Goal: Participate in discussion: Participate in discussion

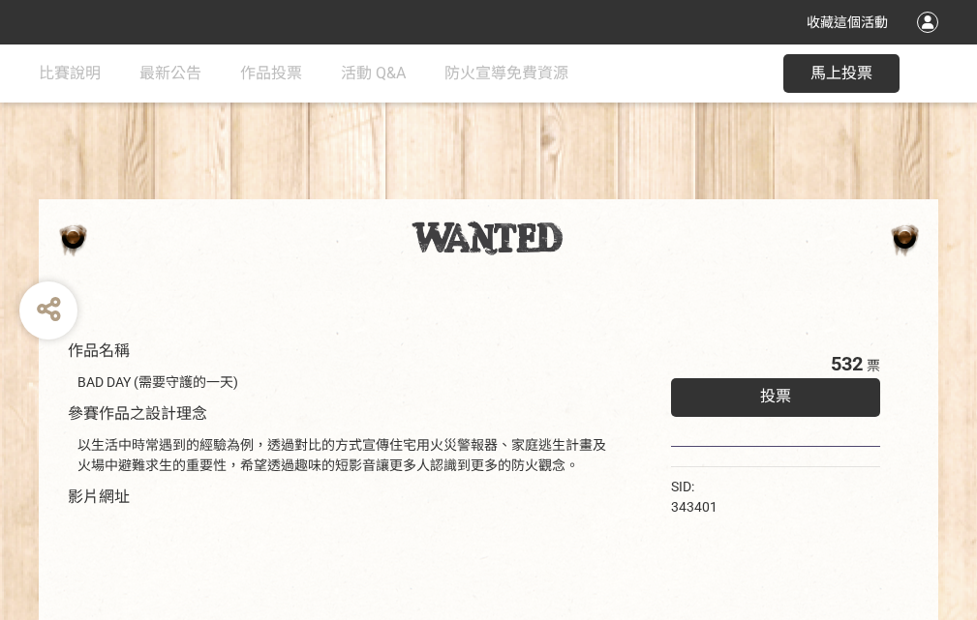
click at [930, 41] on div "收藏這個活動" at bounding box center [488, 22] width 977 height 45
click at [605, 191] on div "作品名稱 BAD DAY (需要守護的一天) 參賽作品之設計理念 以生活中時常遇到的經驗為例，透過對比的方式宣傳住宅用火災警報器、家庭逃生計畫及火場中避難求生…" at bounding box center [488, 452] width 977 height 814
click at [770, 392] on span "投票" at bounding box center [775, 396] width 31 height 18
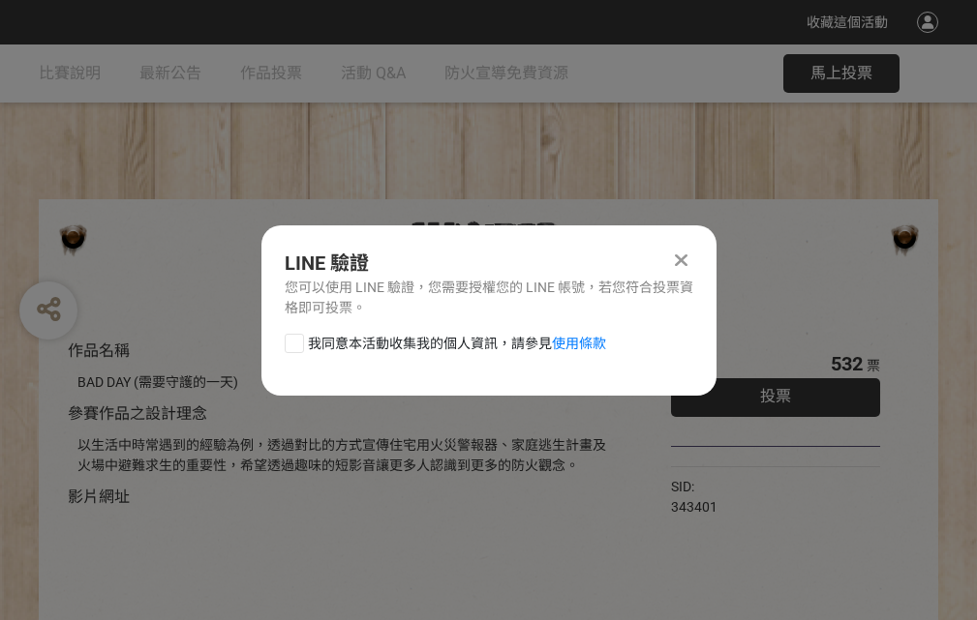
click at [292, 340] on div at bounding box center [294, 343] width 19 height 19
checkbox input "true"
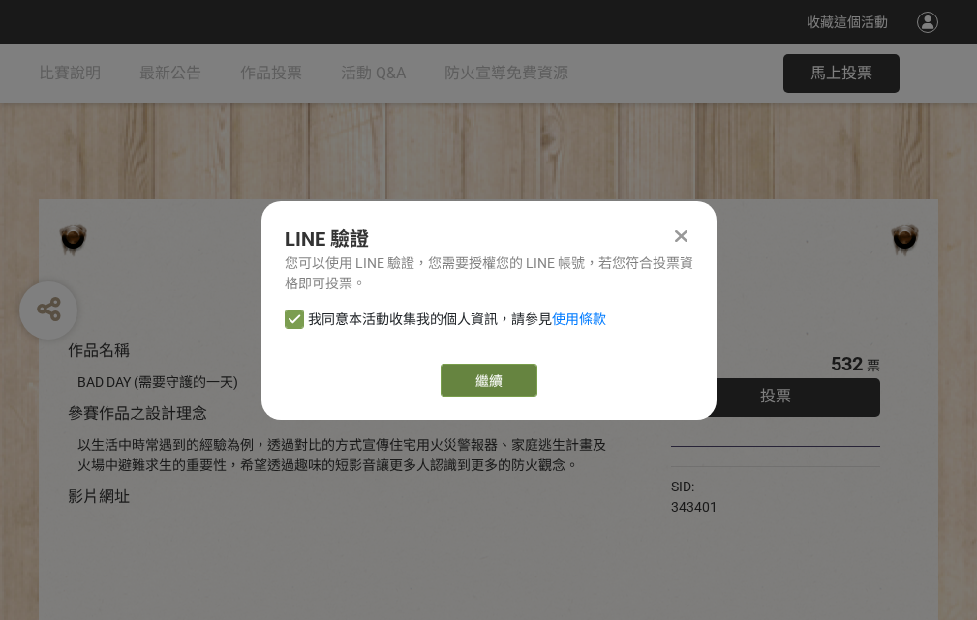
click at [487, 380] on link "繼續" at bounding box center [488, 380] width 97 height 33
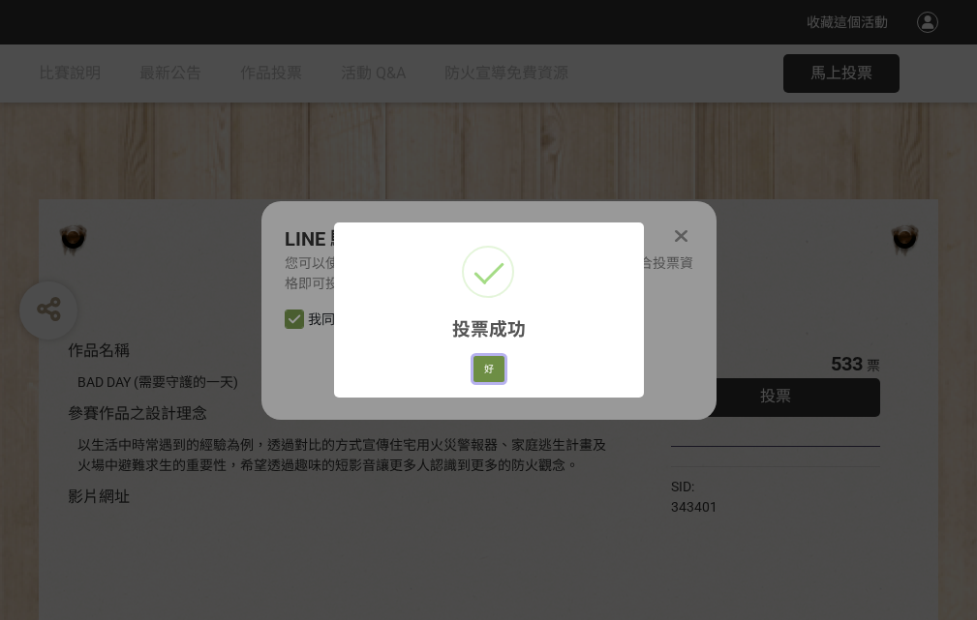
click at [483, 366] on button "好" at bounding box center [488, 369] width 31 height 27
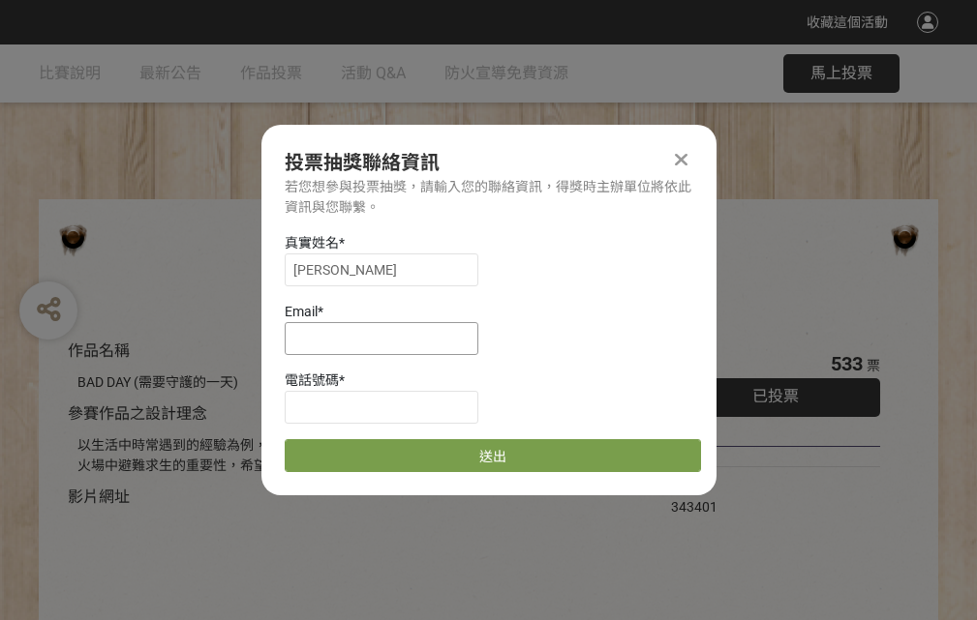
click at [387, 338] on input at bounding box center [382, 338] width 194 height 33
type input "[EMAIL_ADDRESS][DOMAIN_NAME]"
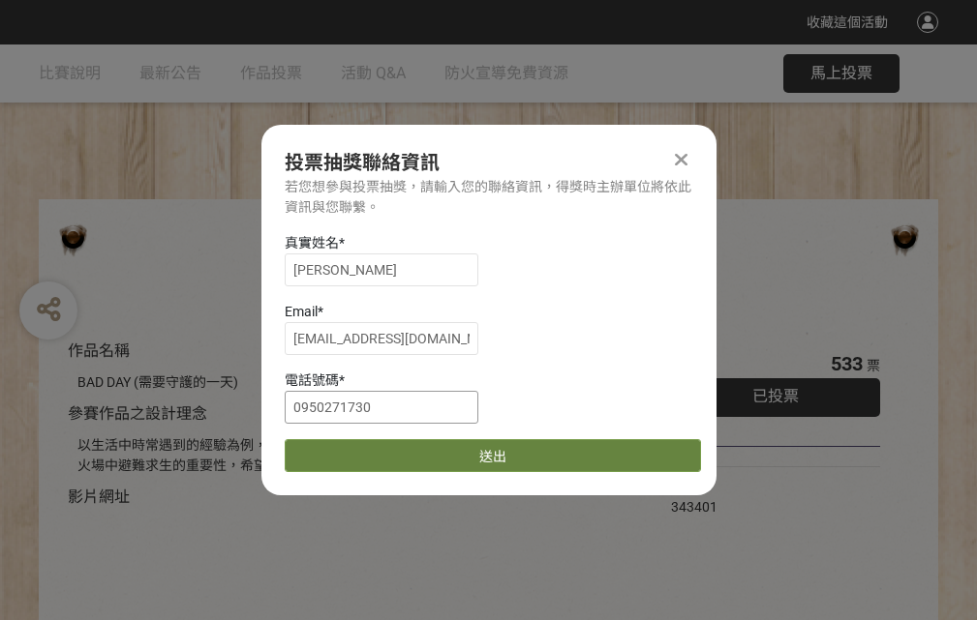
type input "0950271730"
click at [340, 449] on button "送出" at bounding box center [493, 455] width 416 height 33
